Goal: Browse casually

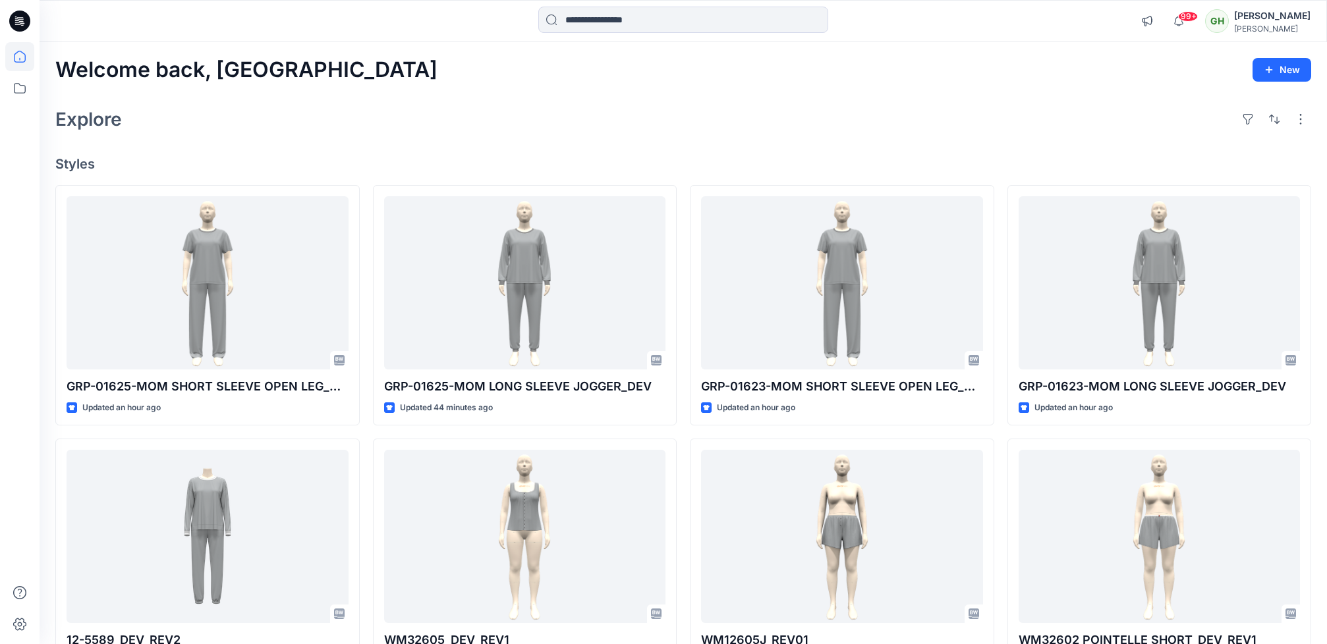
click at [28, 16] on icon at bounding box center [19, 21] width 21 height 21
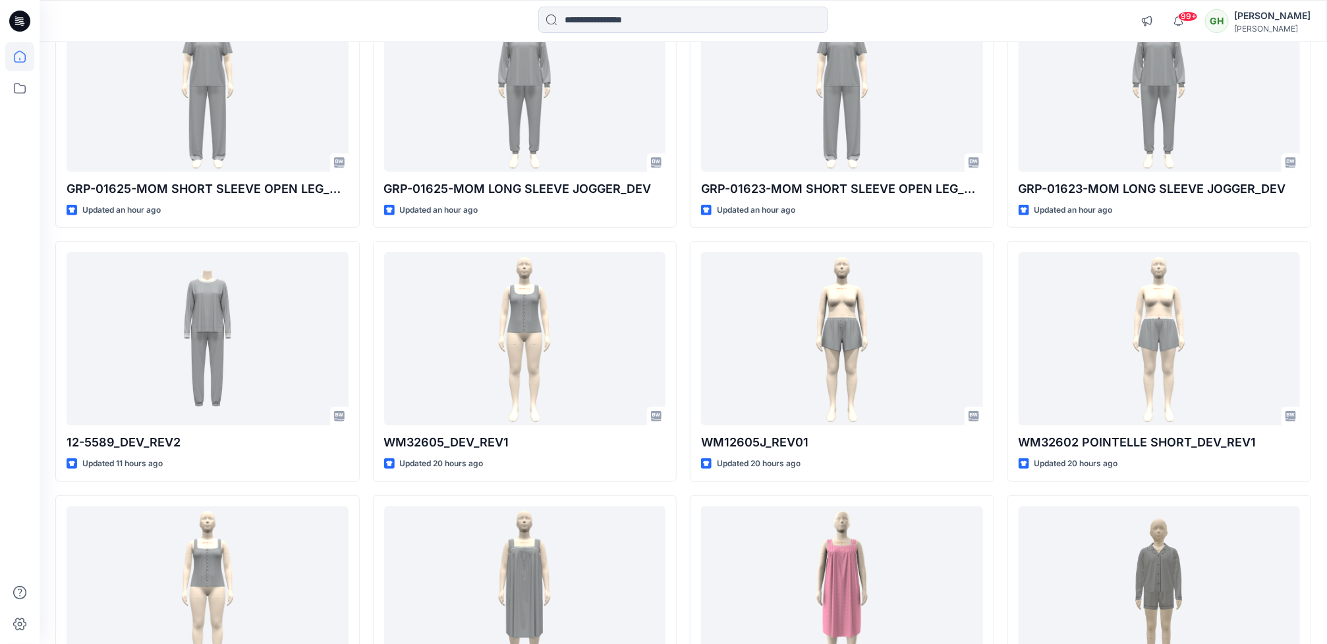
drag, startPoint x: 6, startPoint y: 32, endPoint x: 18, endPoint y: 20, distance: 17.2
click at [12, 28] on div at bounding box center [20, 21] width 42 height 42
click at [20, 18] on icon at bounding box center [19, 21] width 21 height 21
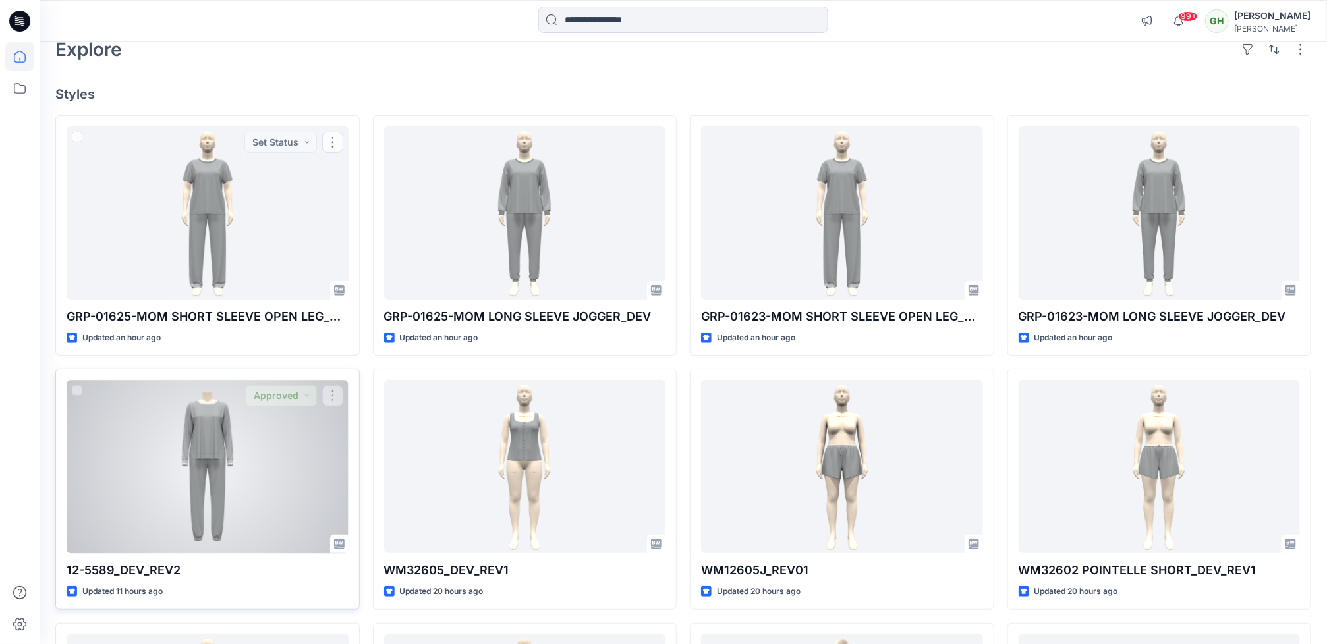
scroll to position [0, 0]
